Goal: Task Accomplishment & Management: Manage account settings

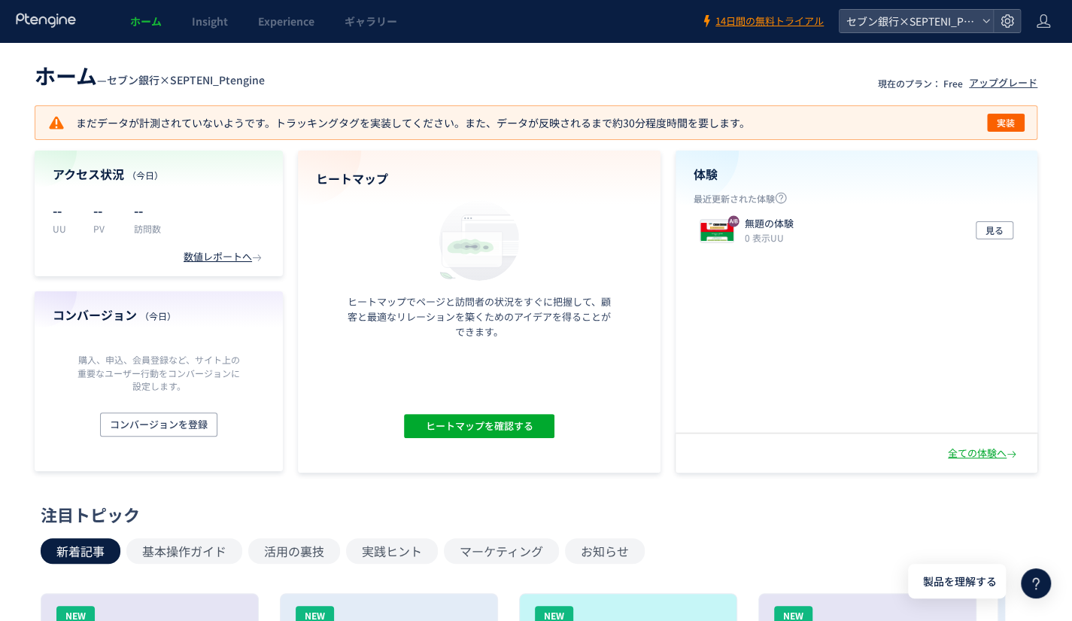
click at [1036, 28] on icon at bounding box center [1043, 21] width 15 height 15
click at [984, 19] on icon at bounding box center [986, 21] width 9 height 9
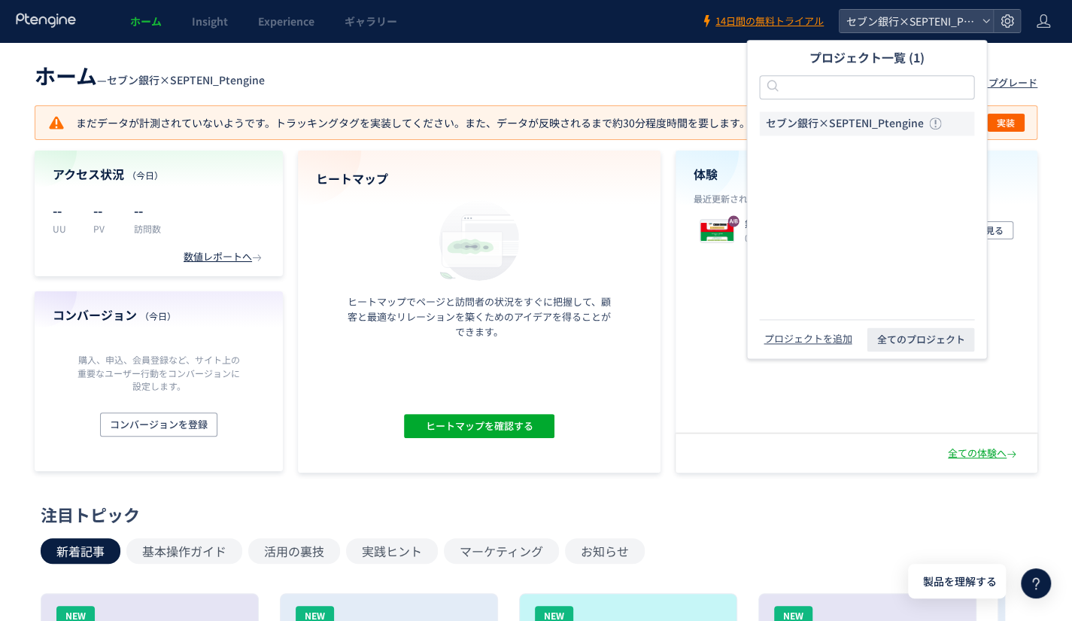
click at [664, 67] on header "ホーム — セブン銀行×SEPTENI_Ptengine 現在のプラン： Free アップグレード" at bounding box center [536, 73] width 1003 height 33
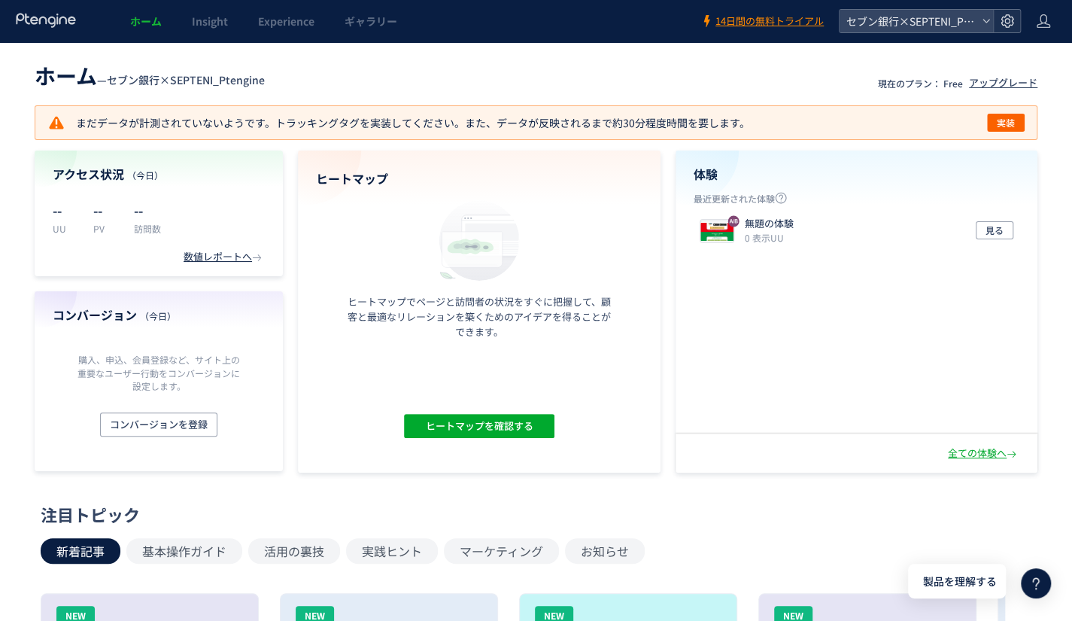
click at [1012, 25] on use at bounding box center [1007, 20] width 13 height 13
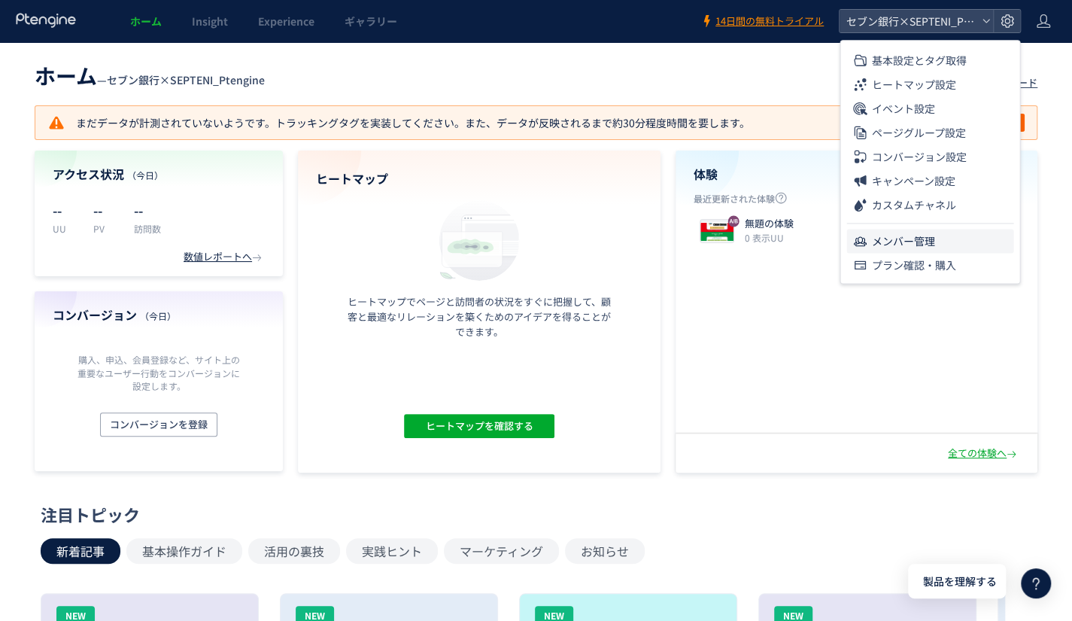
click at [887, 239] on span "メンバー管理" at bounding box center [903, 241] width 63 height 24
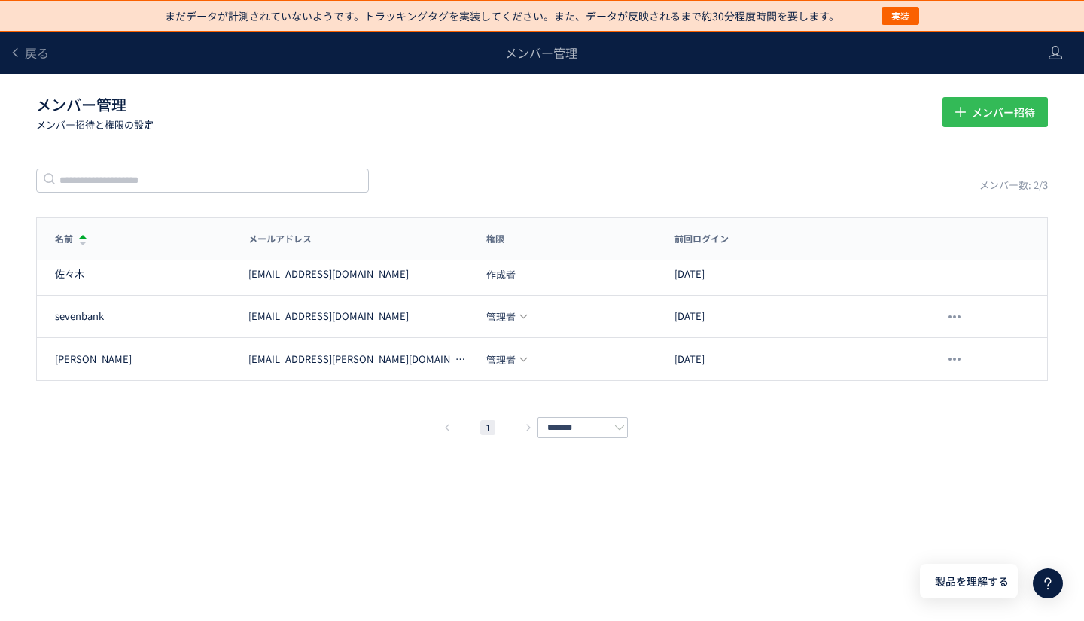
click at [957, 117] on icon "button" at bounding box center [960, 111] width 17 height 17
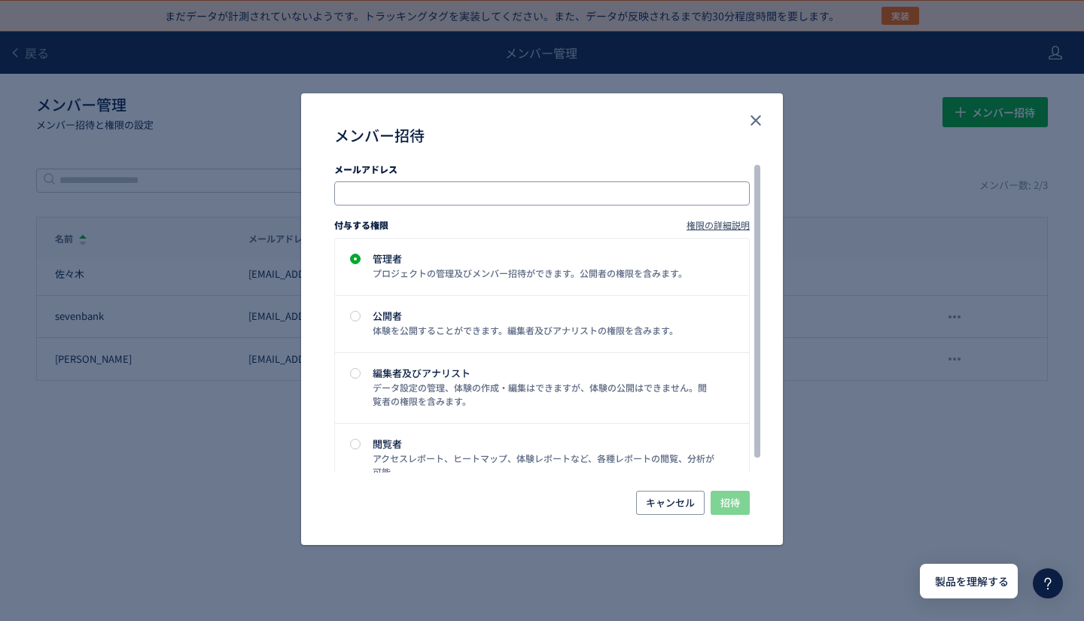
click at [391, 201] on input "メンバー招待" at bounding box center [543, 193] width 403 height 18
paste input "**********"
type input "**********"
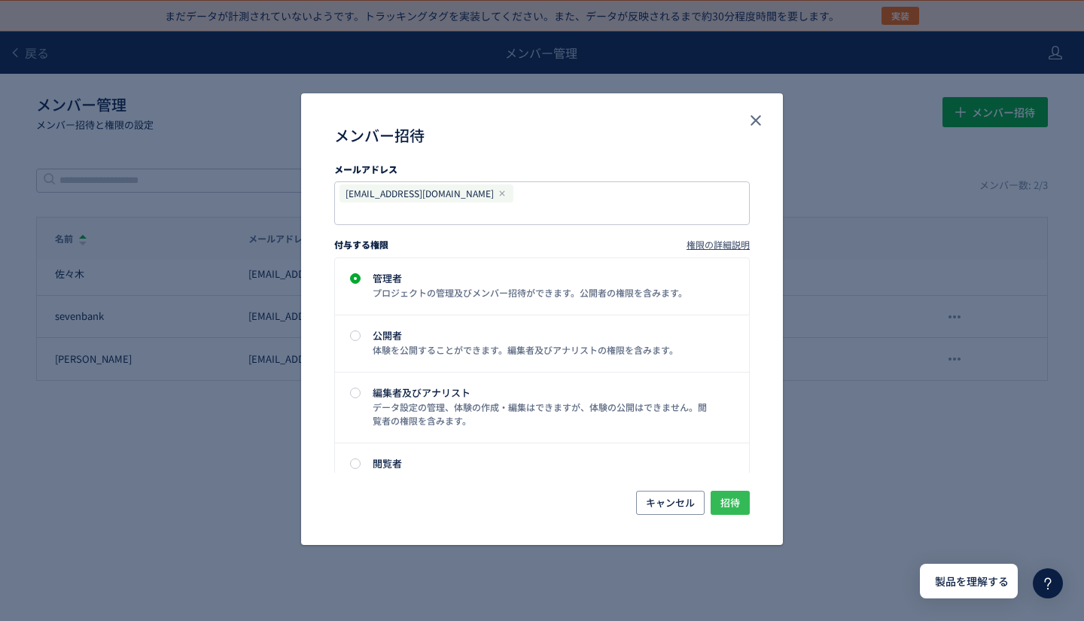
click at [730, 508] on span "招待" at bounding box center [730, 503] width 20 height 24
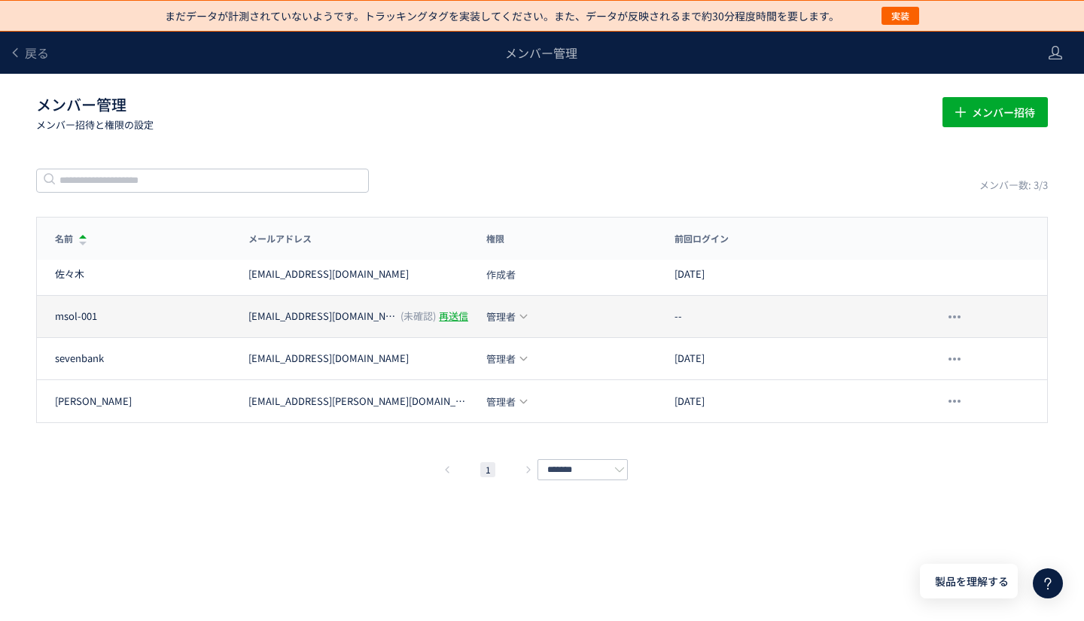
click at [439, 313] on div "再送信" at bounding box center [453, 316] width 29 height 14
click at [1051, 58] on icon at bounding box center [1055, 52] width 15 height 15
click at [659, 124] on p "メンバー招待と権限の設定" at bounding box center [480, 124] width 888 height 14
click at [18, 50] on icon at bounding box center [15, 53] width 12 height 12
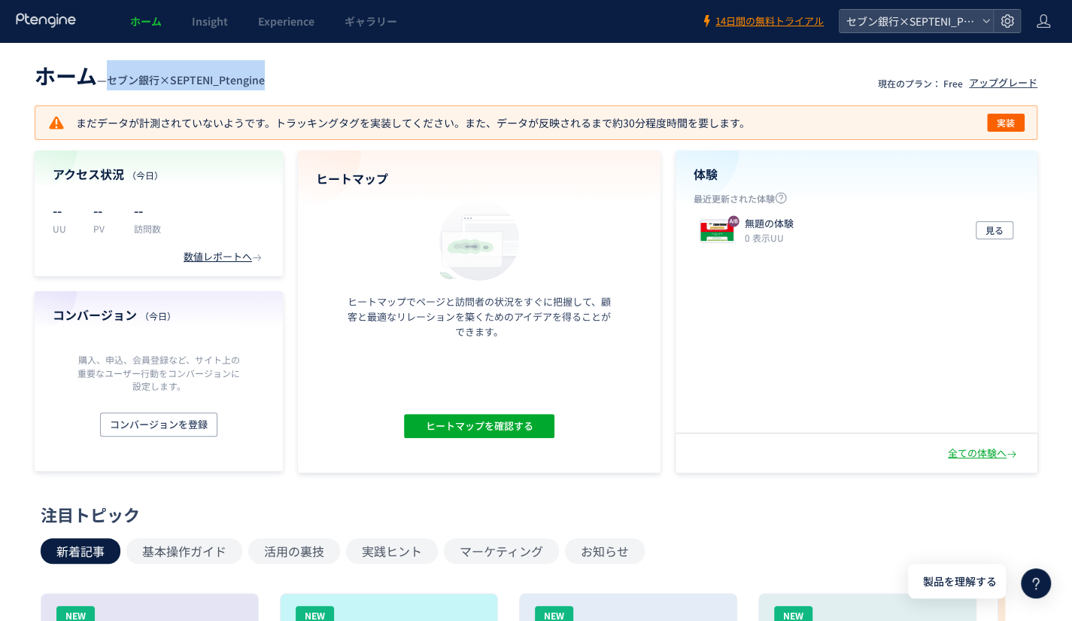
drag, startPoint x: 113, startPoint y: 77, endPoint x: 274, endPoint y: 78, distance: 161.1
click at [274, 78] on header "ホーム — セブン銀行×SEPTENI_Ptengine 現在のプラン： Free アップグレード" at bounding box center [536, 73] width 1003 height 33
copy span "セブン銀行×SEPTENI_Ptengine"
click at [379, 61] on header "ホーム — セブン銀行×SEPTENI_Ptengine 現在のプラン： Free アップグレード" at bounding box center [536, 73] width 1003 height 33
